Goal: Task Accomplishment & Management: Manage account settings

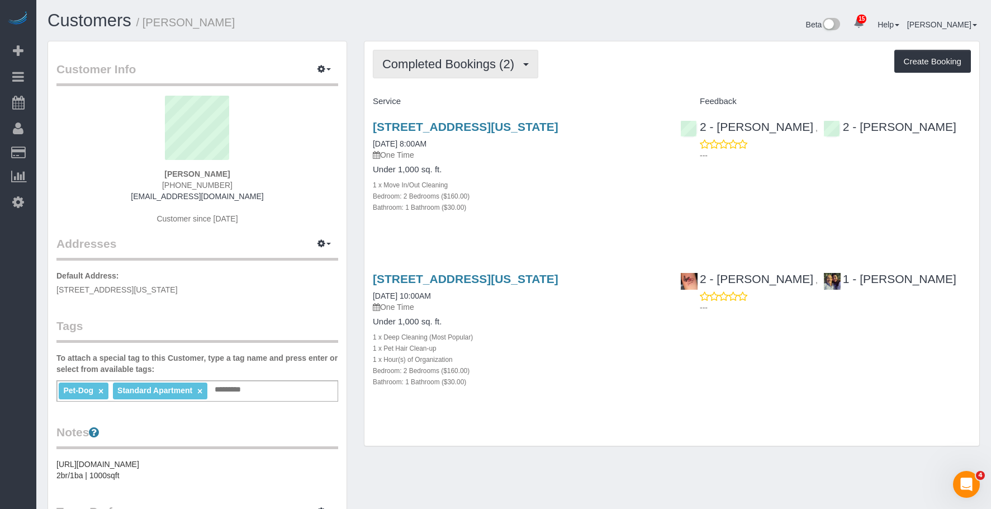
click at [467, 61] on span "Completed Bookings (2)" at bounding box center [450, 64] width 137 height 14
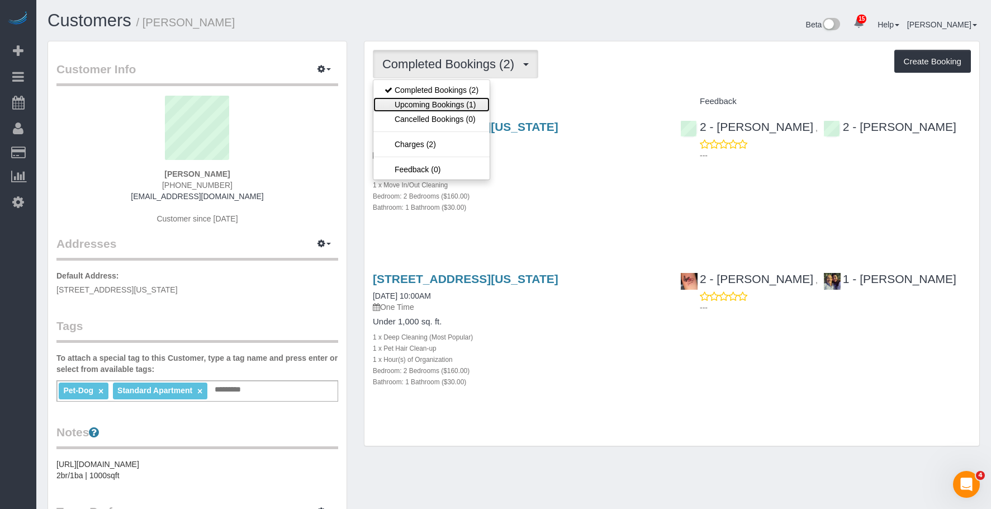
click at [455, 107] on link "Upcoming Bookings (1)" at bounding box center [431, 104] width 116 height 15
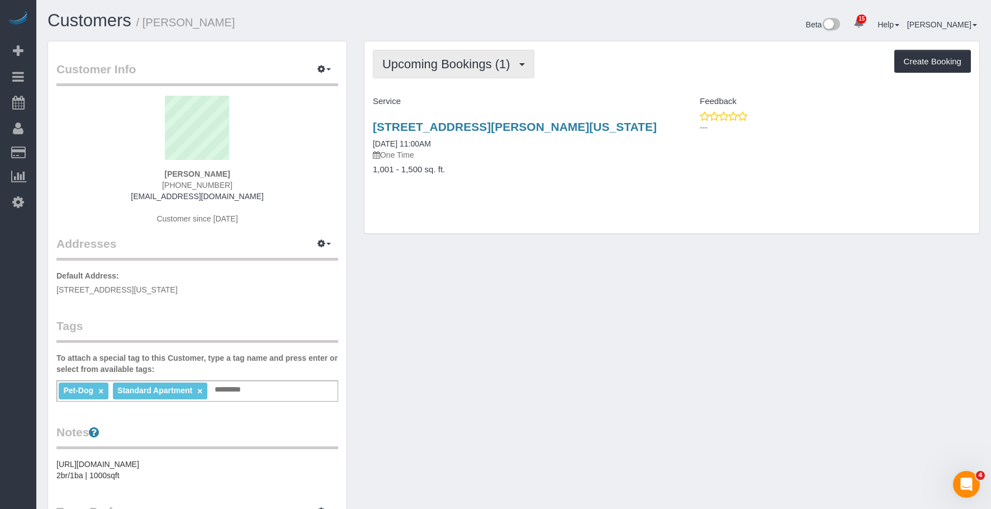
click at [431, 58] on span "Upcoming Bookings (1)" at bounding box center [449, 64] width 134 height 14
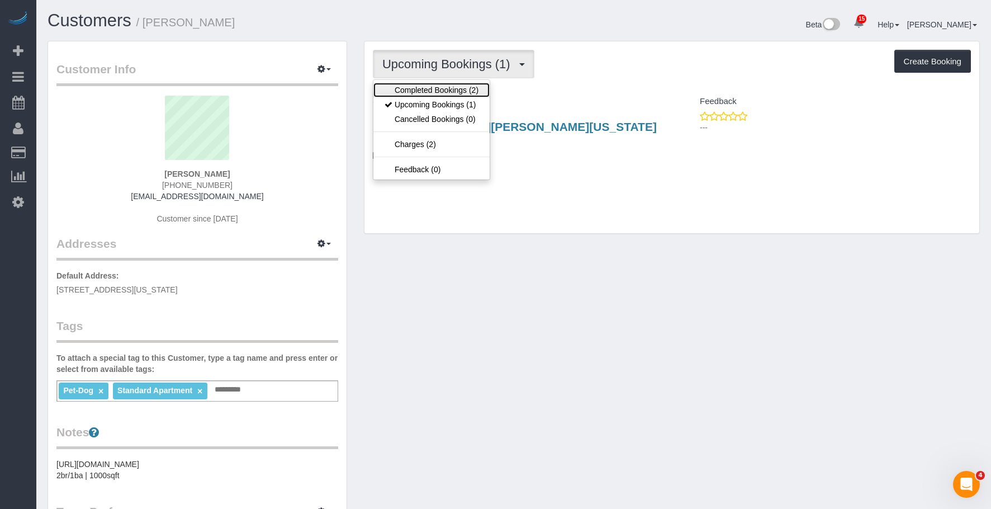
click at [431, 85] on link "Completed Bookings (2)" at bounding box center [431, 90] width 116 height 15
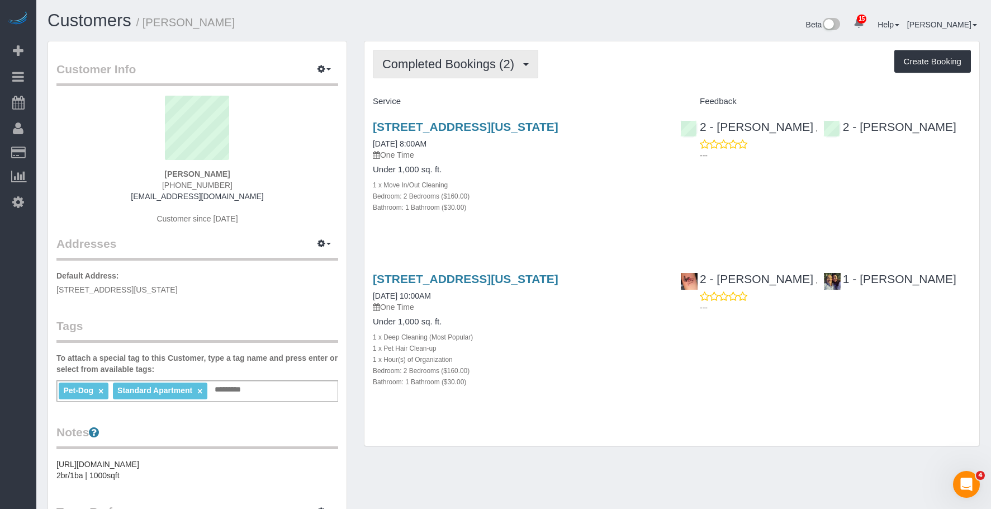
click at [397, 59] on span "Completed Bookings (2)" at bounding box center [450, 64] width 137 height 14
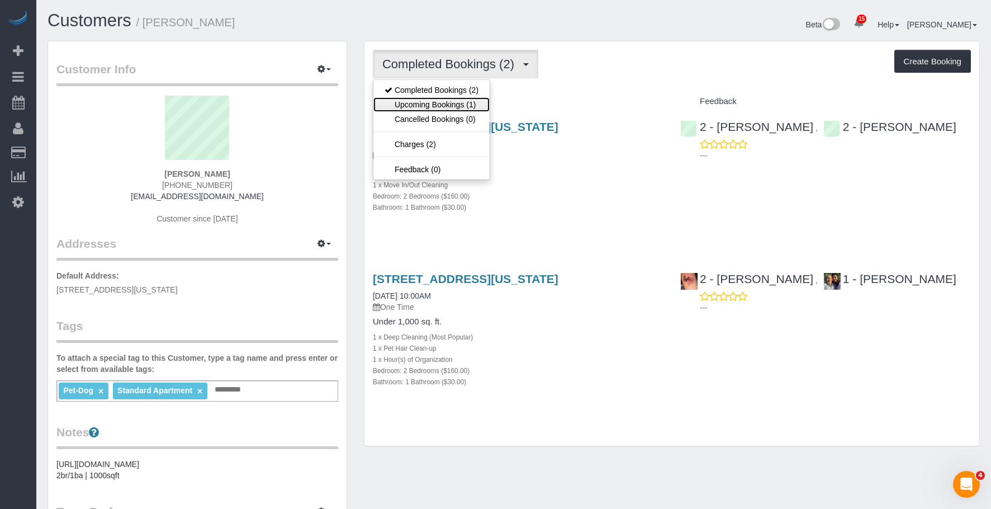
click at [397, 101] on link "Upcoming Bookings (1)" at bounding box center [431, 104] width 116 height 15
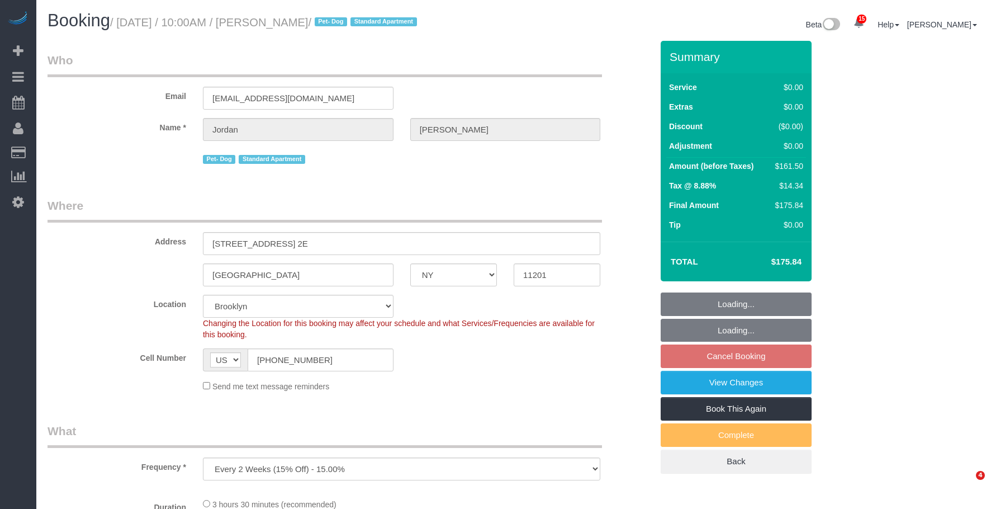
select select "NY"
select select "spot3"
select select "number:58"
select select "number:72"
select select "number:13"
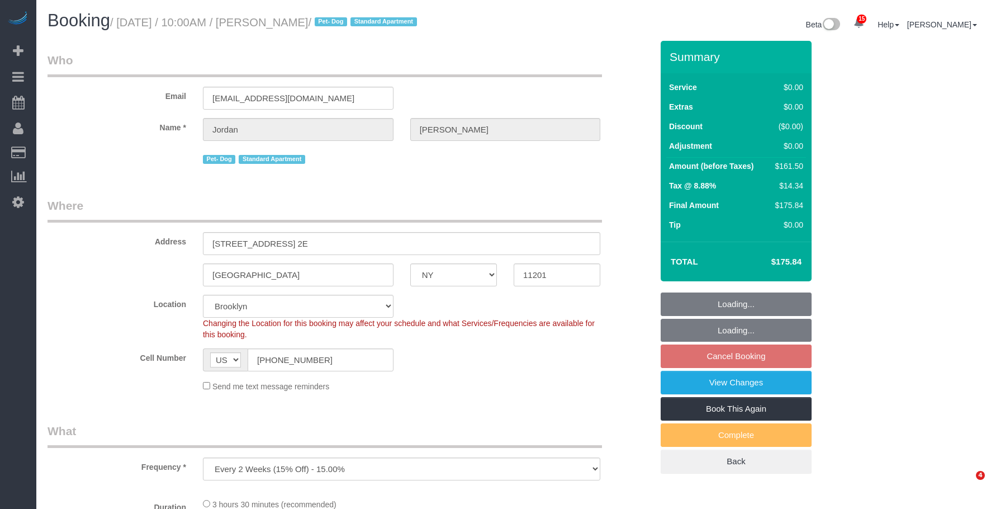
select select "number:5"
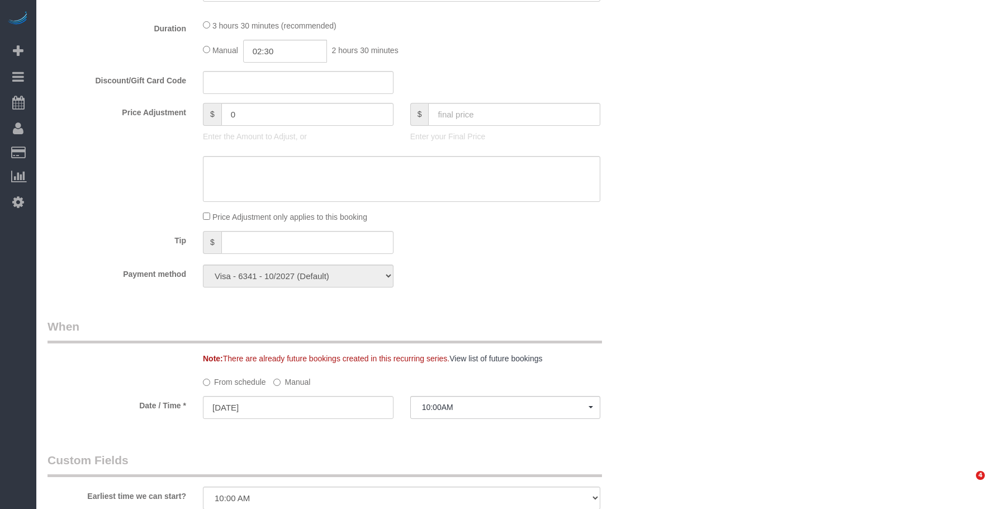
select select "1"
select select "2"
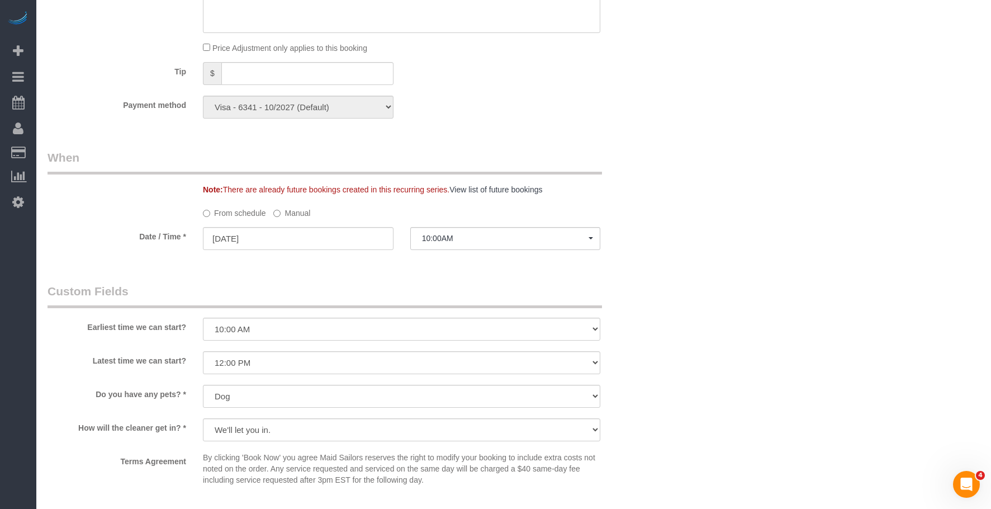
scroll to position [1174, 0]
